Goal: Task Accomplishment & Management: Use online tool/utility

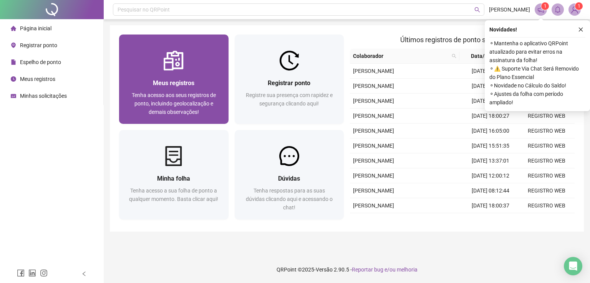
click at [188, 101] on span "Tenha acesso aos seus registros de ponto, incluindo geolocalização e demais obs…" at bounding box center [174, 103] width 84 height 23
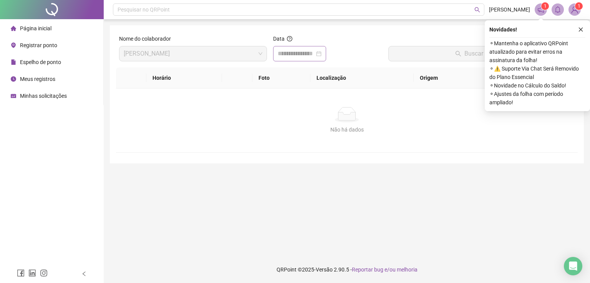
click at [321, 53] on div at bounding box center [300, 53] width 44 height 9
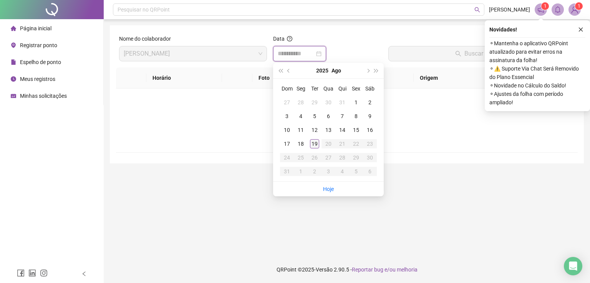
type input "**********"
drag, startPoint x: 317, startPoint y: 147, endPoint x: 338, endPoint y: 126, distance: 30.1
click at [318, 147] on div "19" at bounding box center [314, 143] width 9 height 9
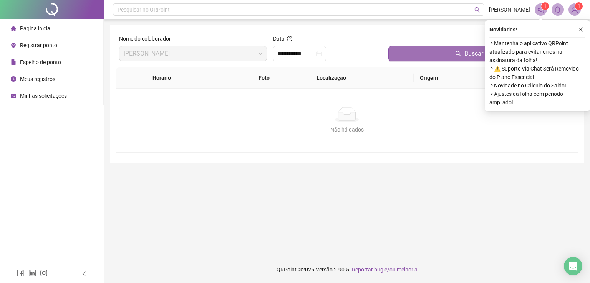
click at [405, 56] on button "Buscar registros" at bounding box center [481, 53] width 186 height 15
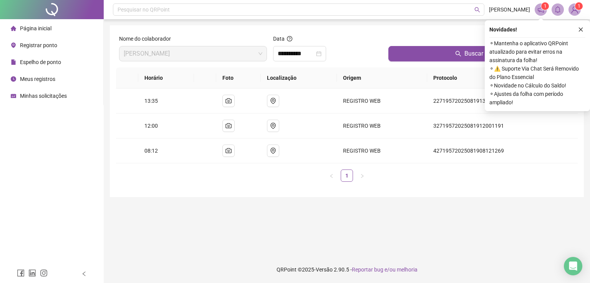
click at [38, 46] on span "Registrar ponto" at bounding box center [38, 45] width 37 height 6
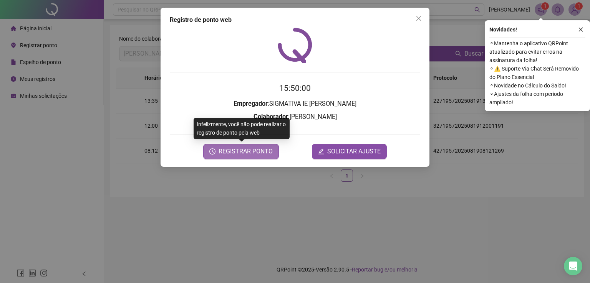
click at [243, 152] on span "REGISTRAR PONTO" at bounding box center [245, 151] width 54 height 9
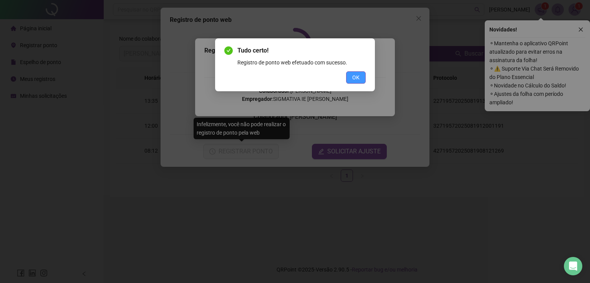
click at [354, 79] on span "OK" at bounding box center [355, 77] width 7 height 8
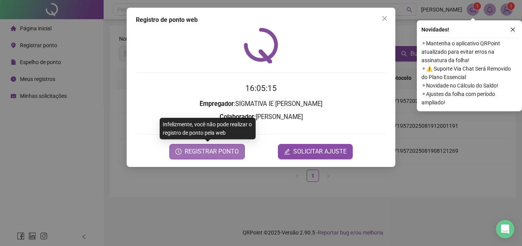
click at [184, 156] on button "REGISTRAR PONTO" at bounding box center [207, 151] width 76 height 15
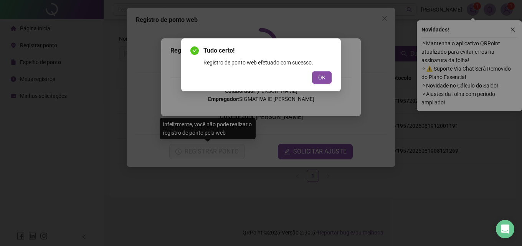
click at [326, 74] on button "OK" at bounding box center [322, 77] width 20 height 12
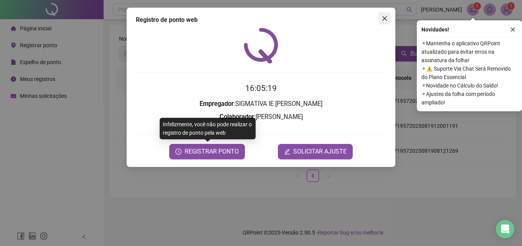
click at [390, 20] on span "Close" at bounding box center [384, 18] width 12 height 6
